Goal: Task Accomplishment & Management: Use online tool/utility

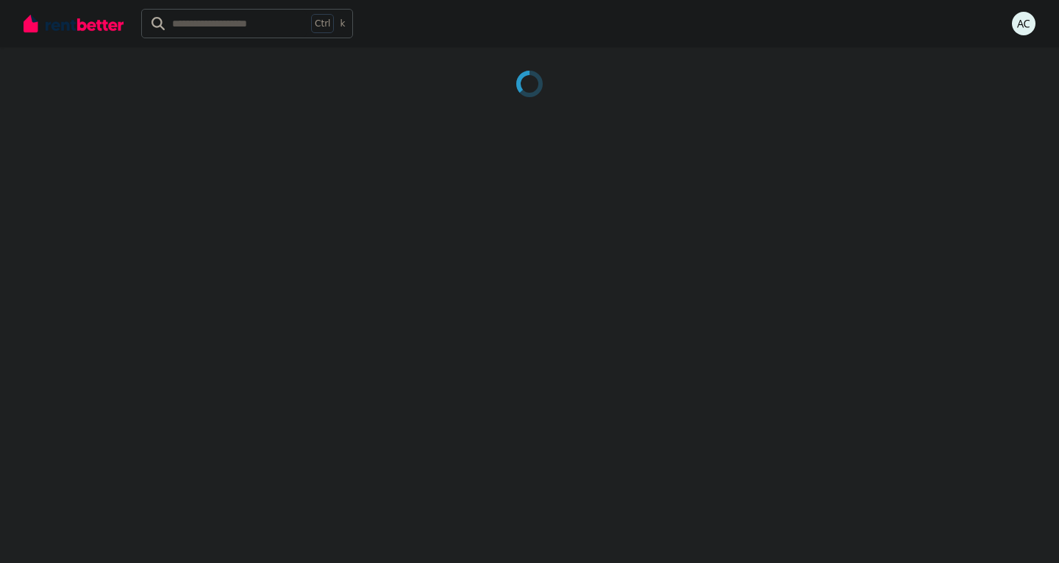
select select "**********"
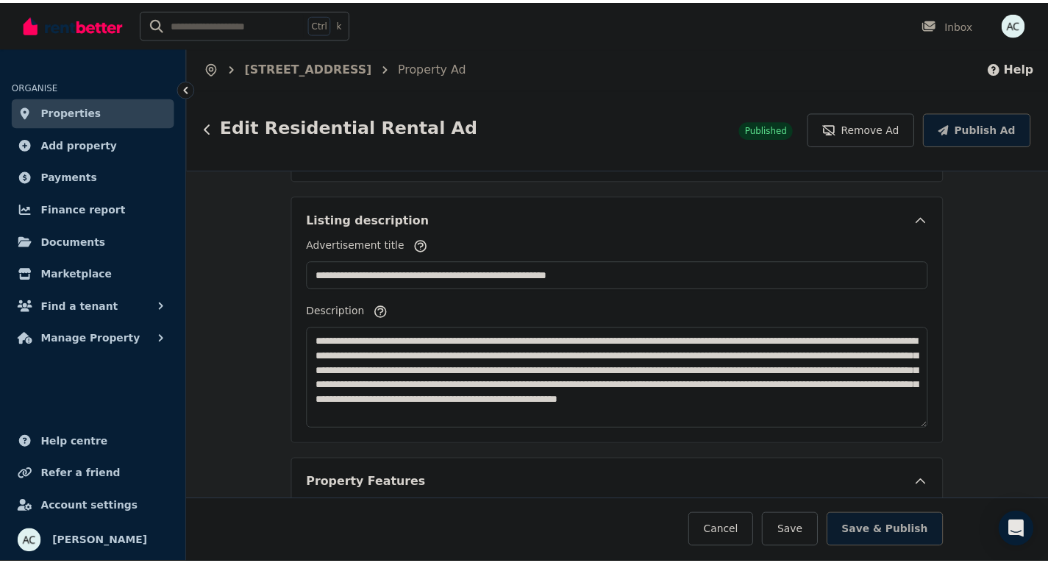
scroll to position [751, 0]
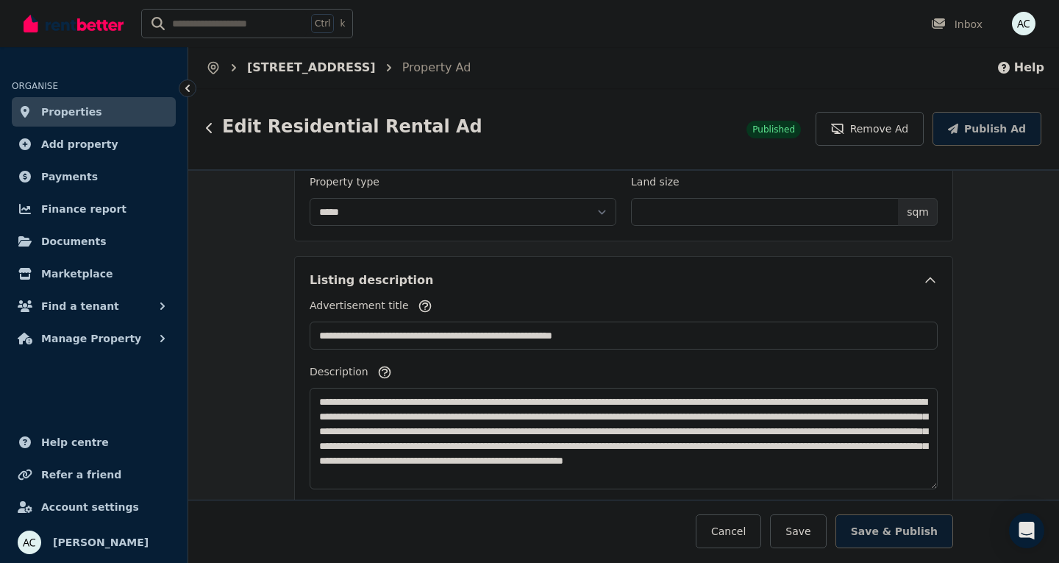
click at [324, 72] on link "7 Salisbury St, Newport" at bounding box center [311, 67] width 129 height 14
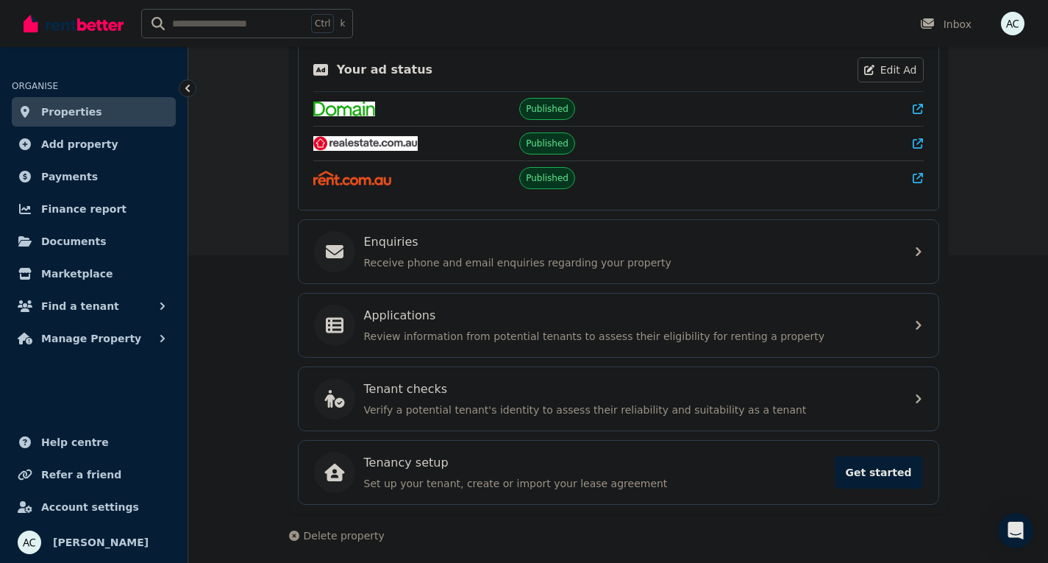
scroll to position [314, 0]
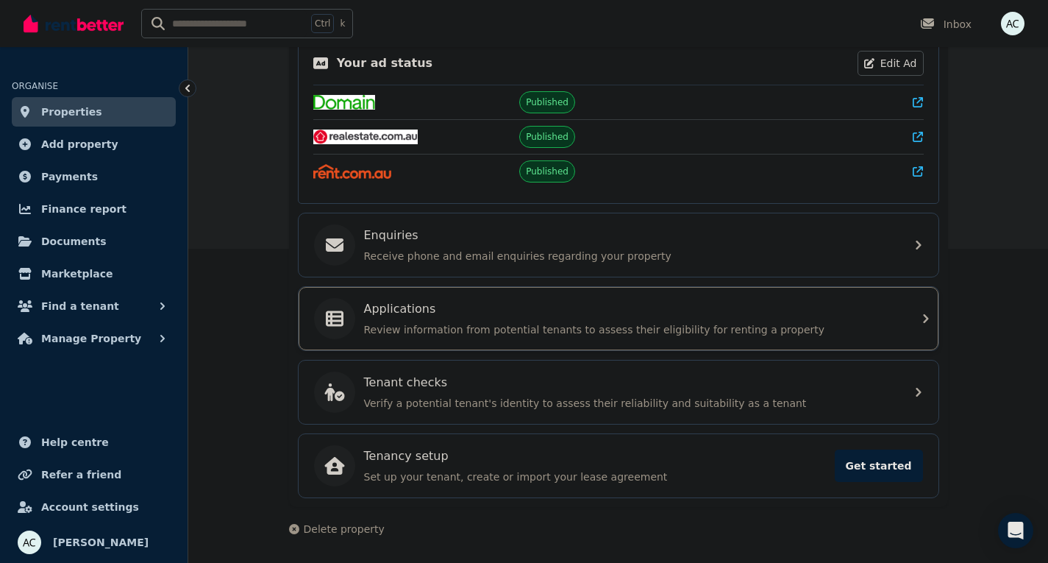
click at [421, 311] on p "Applications" at bounding box center [400, 309] width 72 height 18
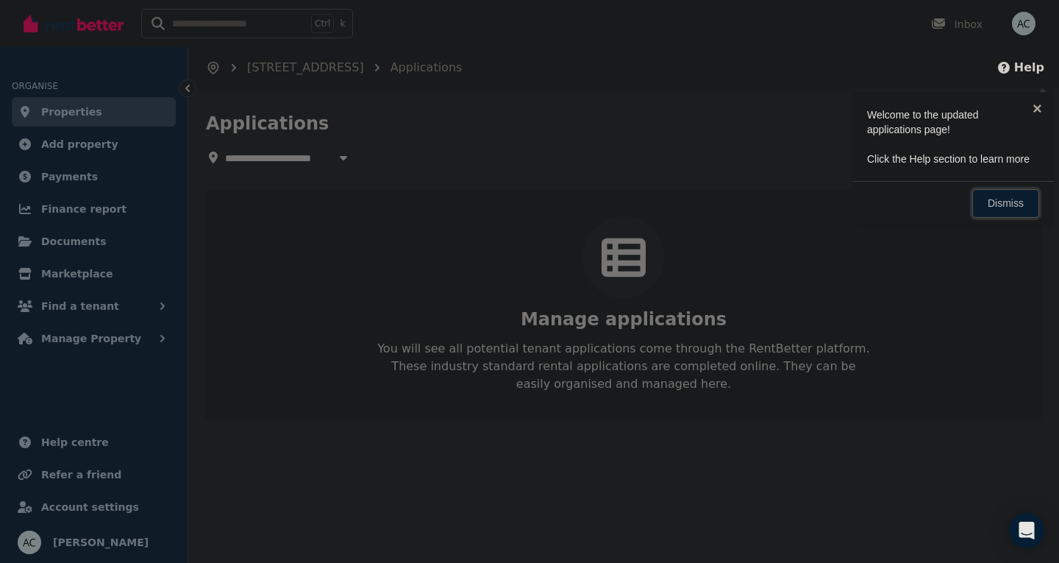
click at [990, 206] on link "Dismiss" at bounding box center [1005, 203] width 67 height 29
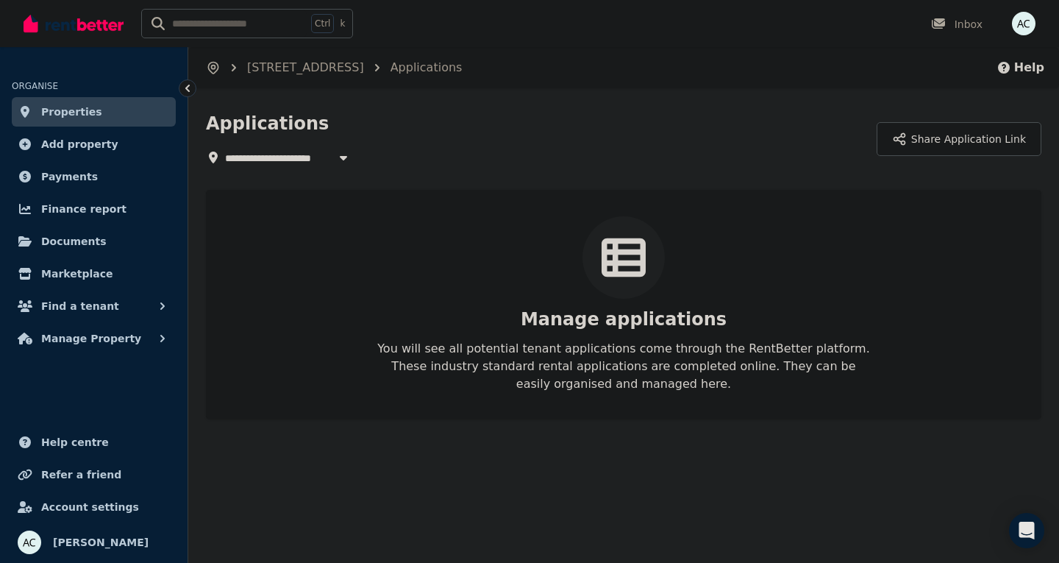
click at [294, 169] on div "**********" at bounding box center [623, 265] width 835 height 307
click at [302, 163] on span "7 Salisbury St, Newport" at bounding box center [289, 158] width 129 height 18
type input "**********"
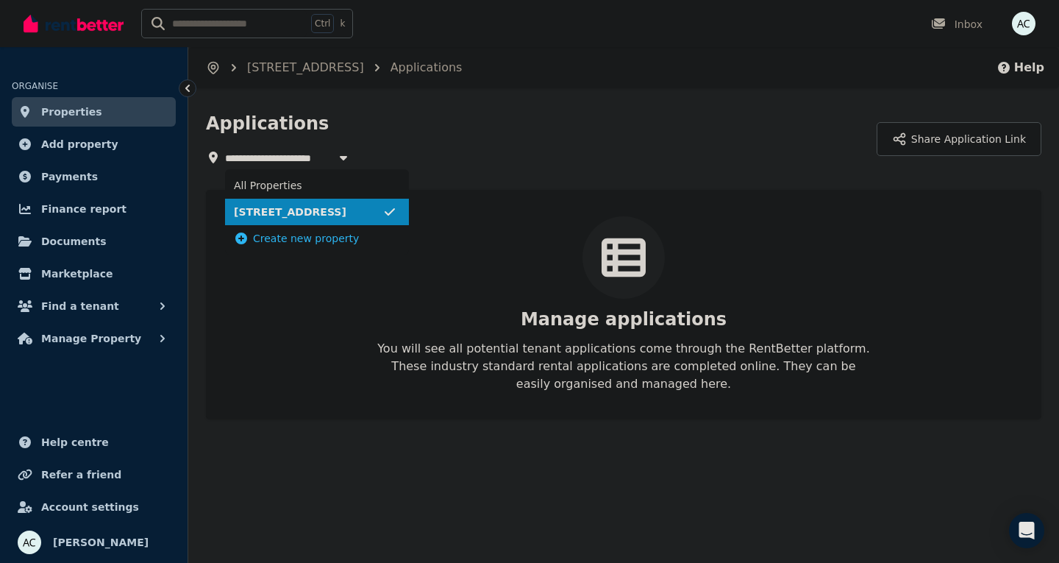
click at [280, 207] on span "7 Salisbury St, Newport" at bounding box center [308, 211] width 149 height 15
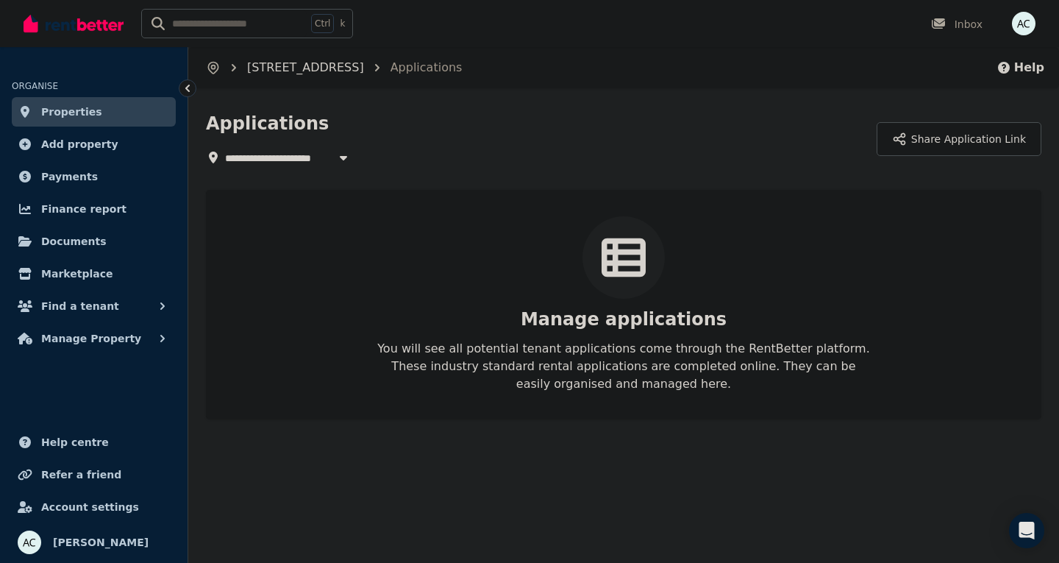
click at [328, 65] on link "7 Salisbury St, Newport" at bounding box center [305, 67] width 117 height 14
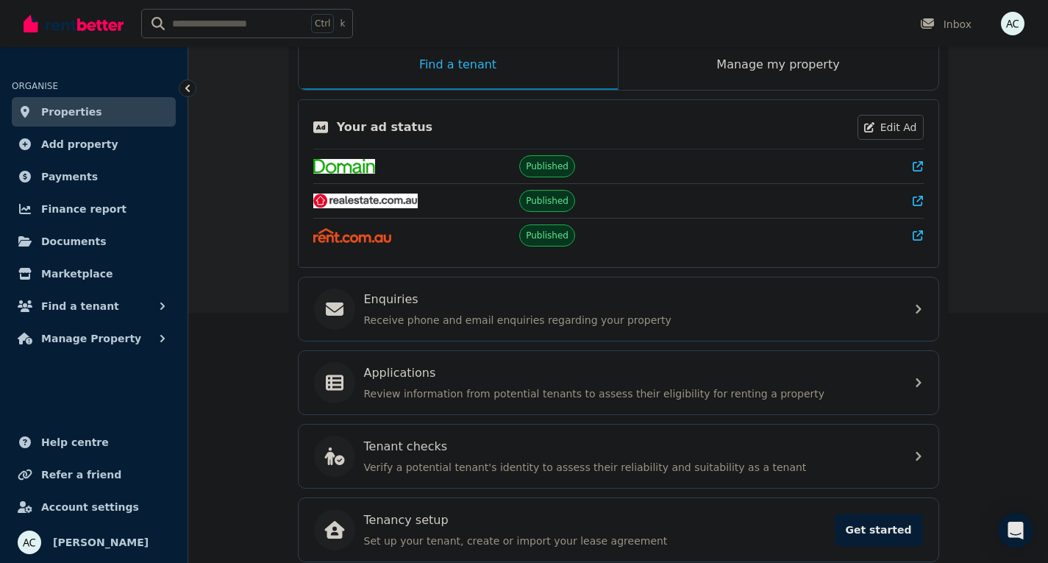
scroll to position [314, 0]
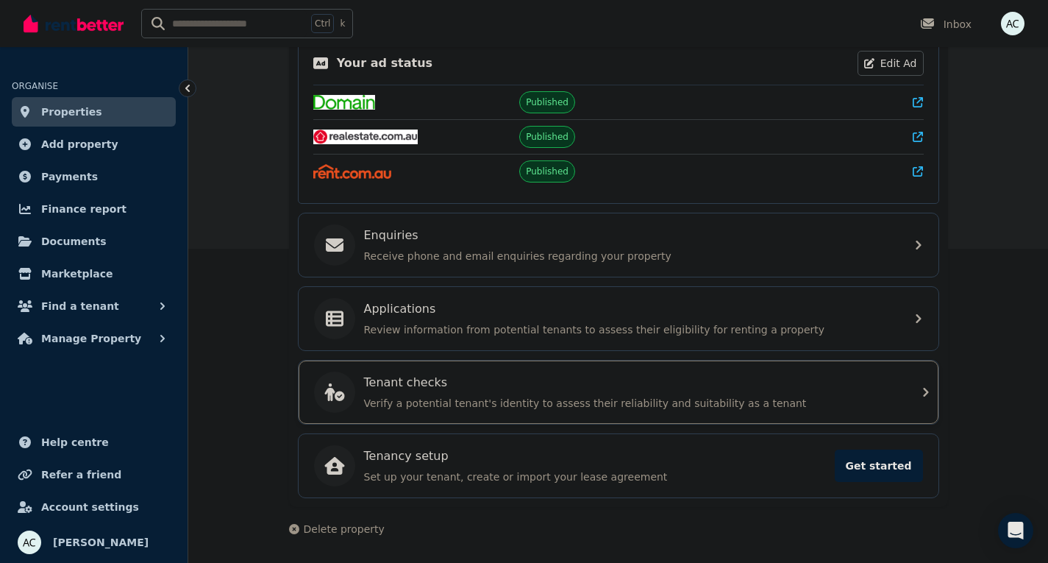
click at [438, 392] on div "Tenant checks Verify a potential tenant's identity to assess their reliability …" at bounding box center [630, 392] width 532 height 37
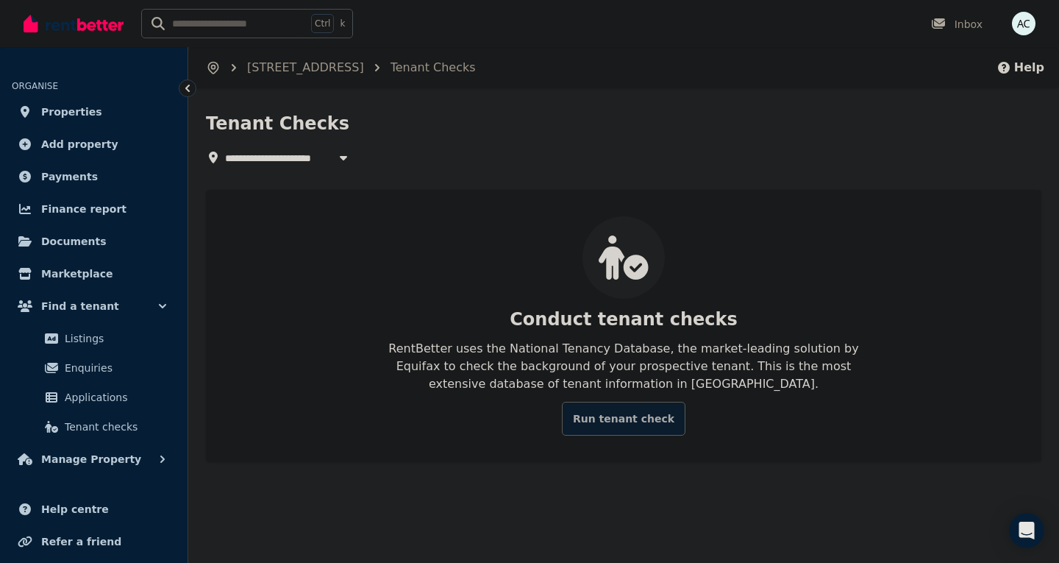
click at [624, 412] on link "Run tenant check" at bounding box center [624, 419] width 124 height 34
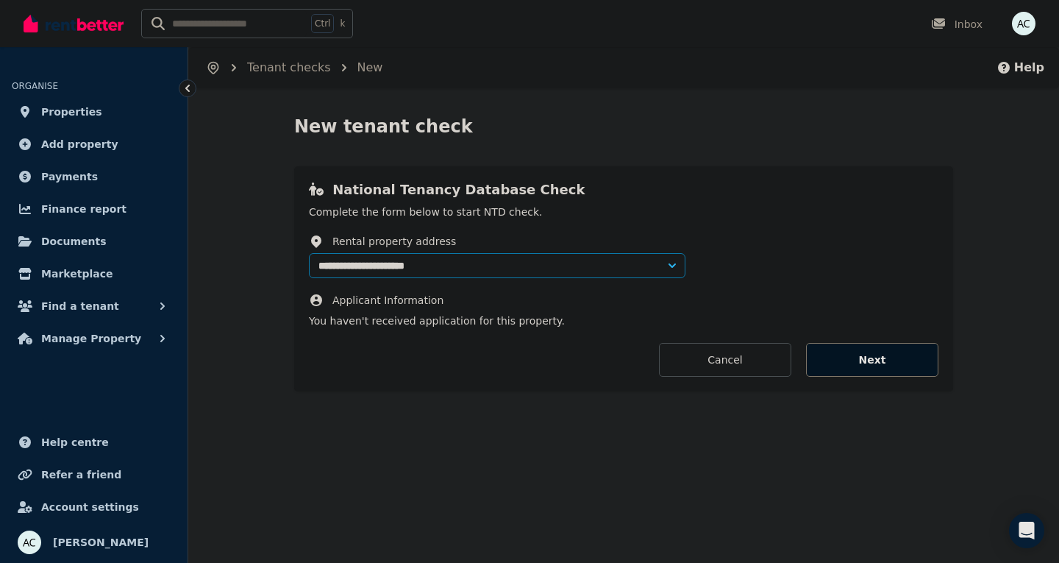
click at [877, 357] on button "Next" at bounding box center [872, 360] width 132 height 34
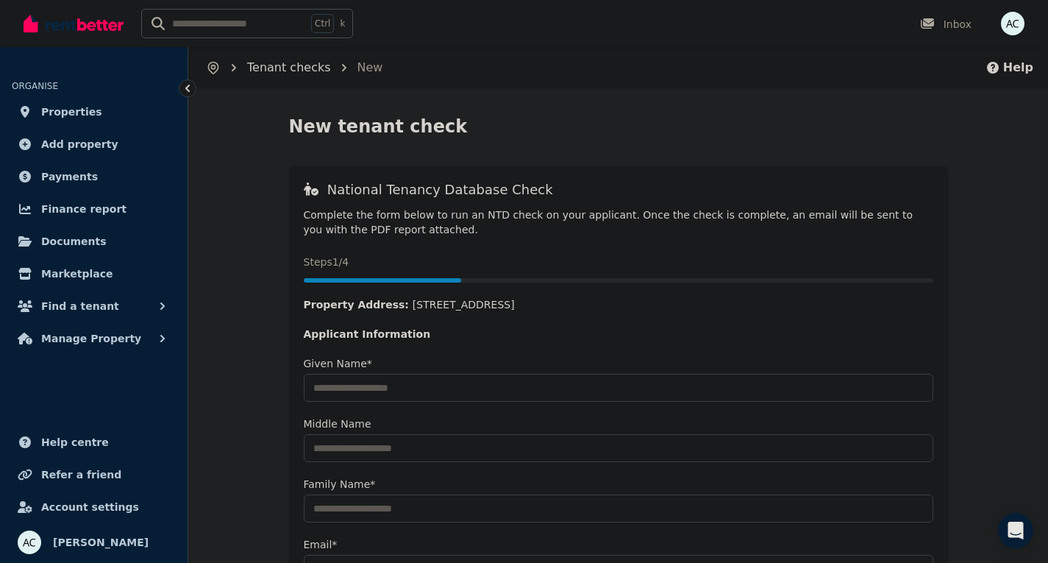
click at [275, 71] on link "Tenant checks" at bounding box center [289, 67] width 84 height 14
